Goal: Task Accomplishment & Management: Use online tool/utility

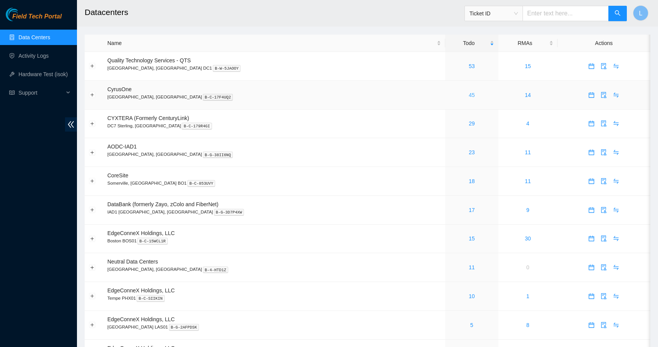
click at [469, 93] on link "45" at bounding box center [472, 95] width 6 height 6
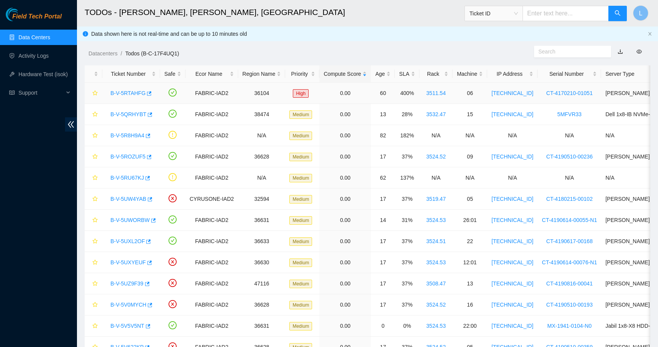
click at [132, 92] on link "B-V-5RTAHFG" at bounding box center [127, 93] width 35 height 6
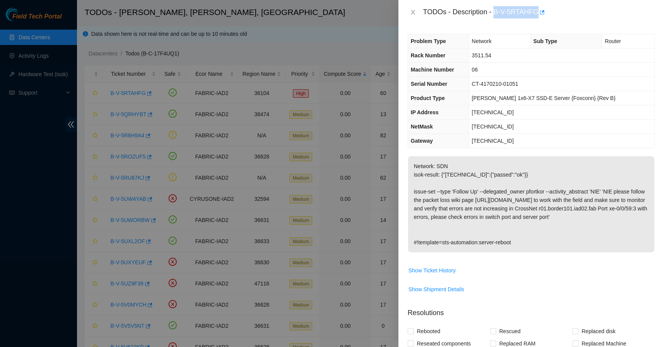
drag, startPoint x: 539, startPoint y: 11, endPoint x: 496, endPoint y: 11, distance: 43.5
click at [496, 11] on div "TODOs - Description - B-V-5RTAHFG" at bounding box center [539, 12] width 232 height 12
copy div "B-V-5RTAHFG"
click at [411, 13] on icon "close" at bounding box center [413, 12] width 6 height 6
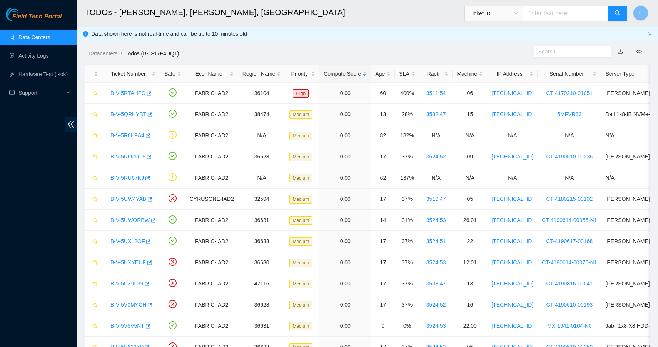
click at [46, 37] on link "Data Centers" at bounding box center [34, 37] width 32 height 6
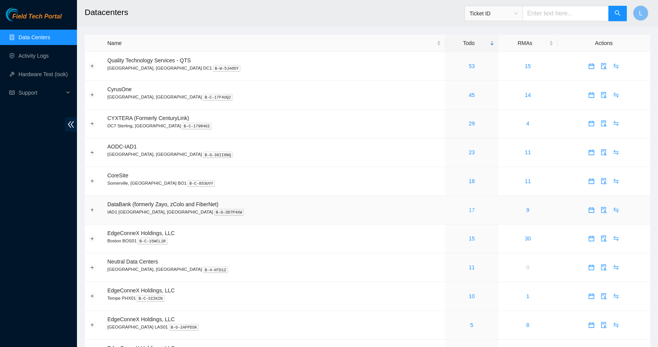
click at [469, 209] on link "17" at bounding box center [472, 210] width 6 height 6
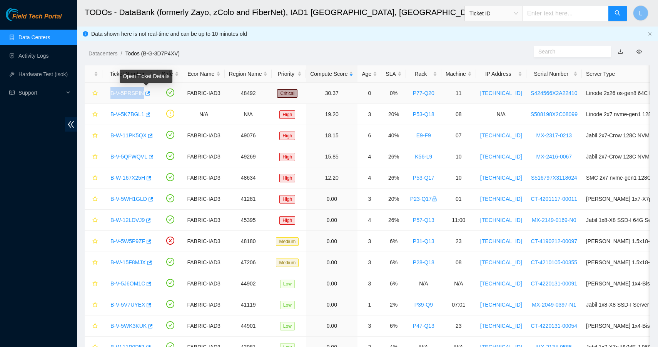
drag, startPoint x: 105, startPoint y: 93, endPoint x: 143, endPoint y: 95, distance: 38.1
click at [143, 95] on td "B-V-5PRSPIN" at bounding box center [129, 93] width 55 height 21
copy link "B-V-5PRSPIN"
drag, startPoint x: 108, startPoint y: 115, endPoint x: 144, endPoint y: 114, distance: 36.2
click at [144, 114] on div "B-V-5K7BGL1" at bounding box center [130, 114] width 47 height 12
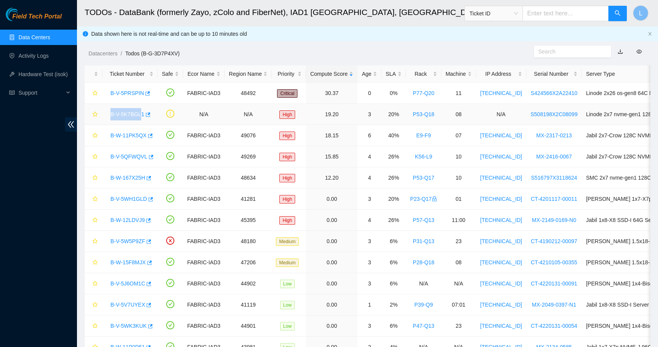
copy link "B-V-5K7BGL"
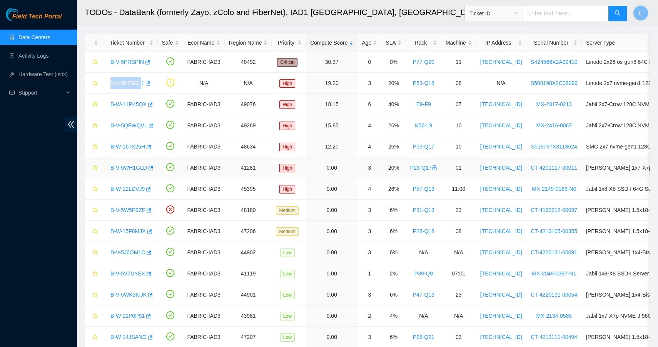
scroll to position [32, 0]
drag, startPoint x: 109, startPoint y: 146, endPoint x: 147, endPoint y: 145, distance: 37.7
click at [147, 145] on div "B-W-167X25H" at bounding box center [130, 146] width 47 height 12
copy link "B-W-167X25H"
